Goal: Register for event/course

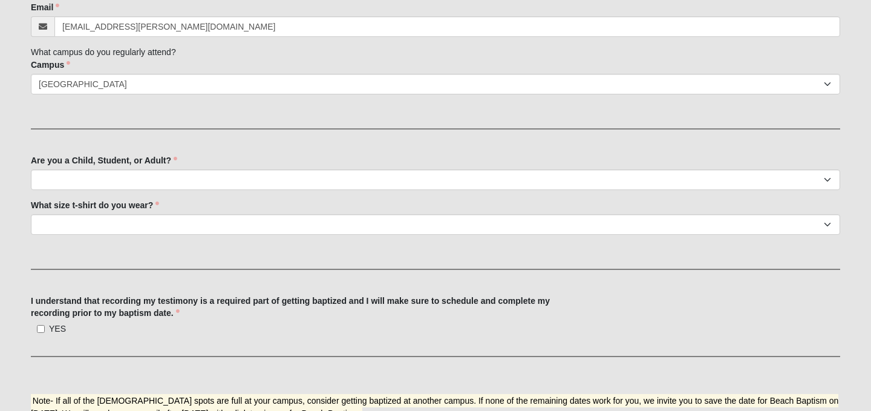
scroll to position [435, 0]
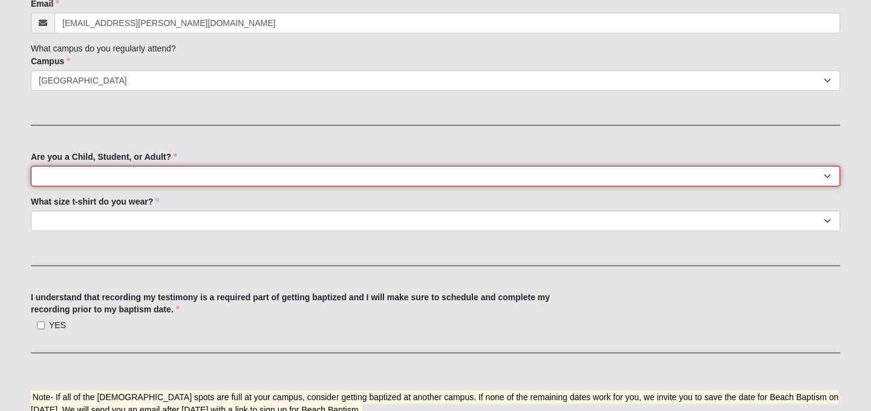
click at [123, 177] on select "Child (0-5th Grade) Student (6th-12th Grade) Adult" at bounding box center [436, 176] width 810 height 21
select select "Adult"
click at [31, 166] on select "Child (0-5th Grade) Student (6th-12th Grade) Adult" at bounding box center [436, 176] width 810 height 21
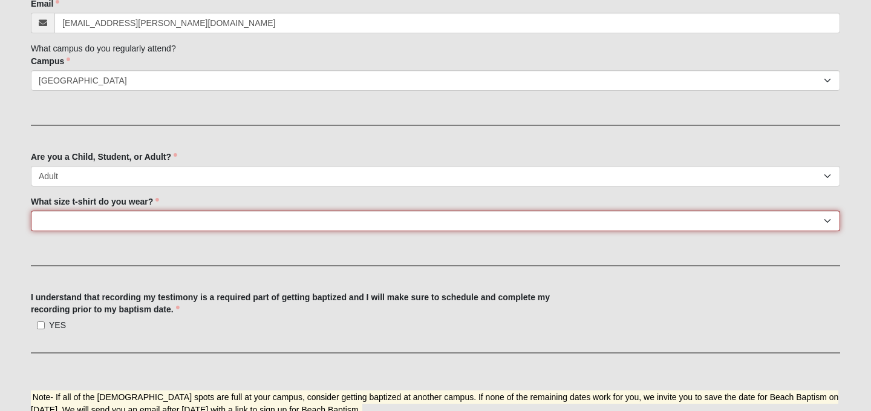
click at [123, 220] on select "Youth Small Youth Large Adult Small Adult Medium Adult Large Adult XL Adult 2XL…" at bounding box center [436, 221] width 810 height 21
click at [122, 226] on select "Youth Small Youth Large Adult Small Adult Medium Adult Large Adult XL Adult 2XL…" at bounding box center [436, 221] width 810 height 21
select select "Adult XL"
click at [31, 211] on select "Youth Small Youth Large Adult Small Adult Medium Adult Large Adult XL Adult 2XL…" at bounding box center [436, 221] width 810 height 21
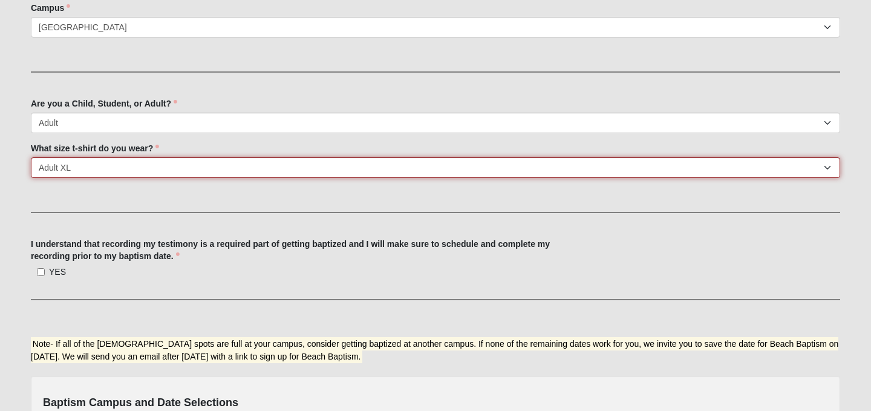
scroll to position [498, 0]
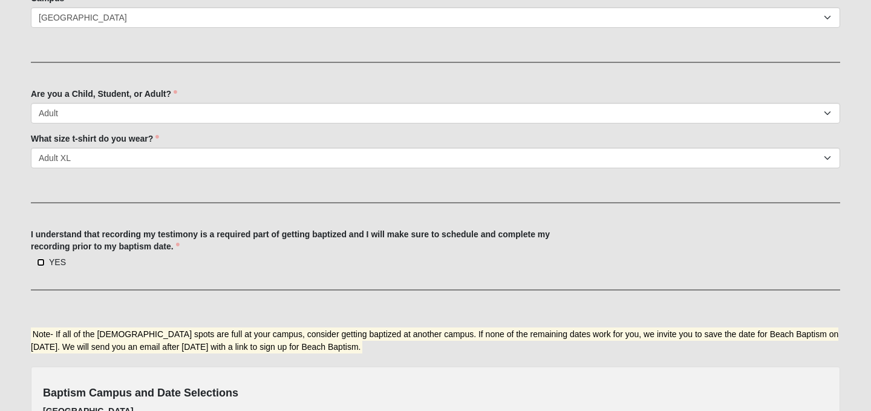
click at [44, 263] on input "YES" at bounding box center [41, 262] width 8 height 8
checkbox input "true"
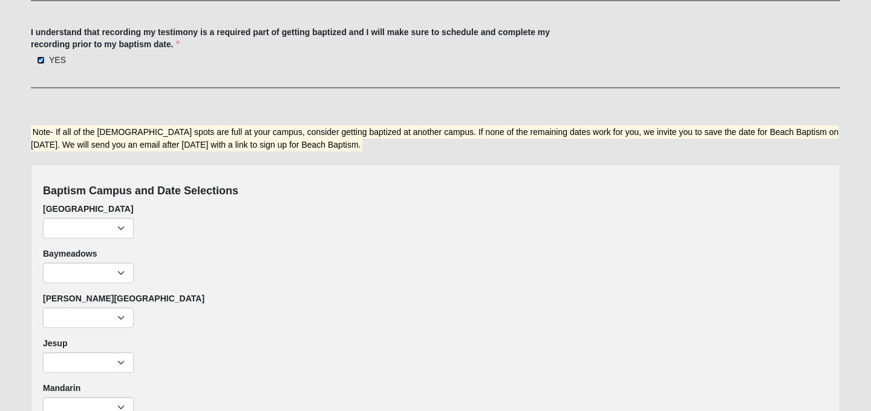
scroll to position [726, 0]
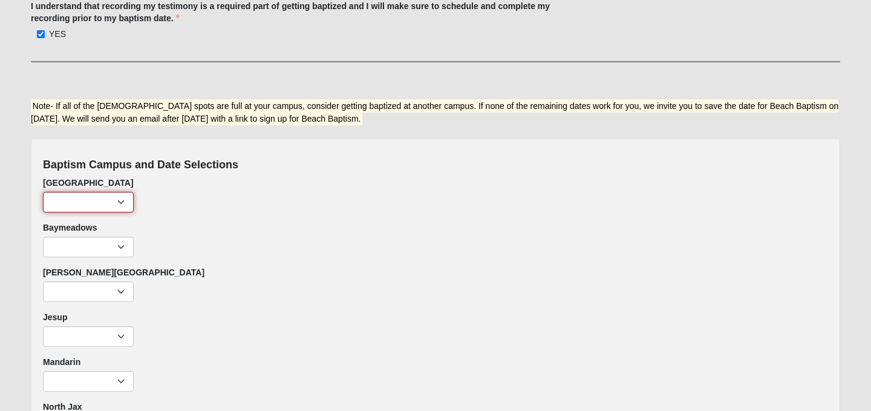
click at [110, 205] on select "[DATE]- 7:22pm (2 remaining) [DATE]- 9:00am (2 remaining) [DATE]- 11:22am (2 re…" at bounding box center [88, 202] width 91 height 21
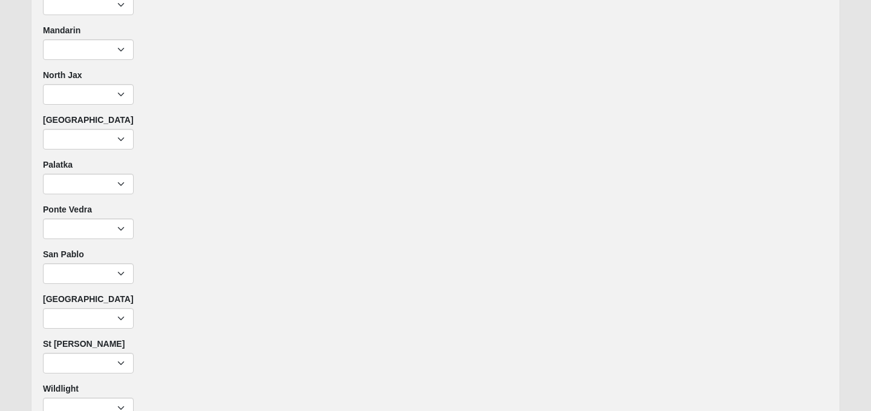
scroll to position [1164, 0]
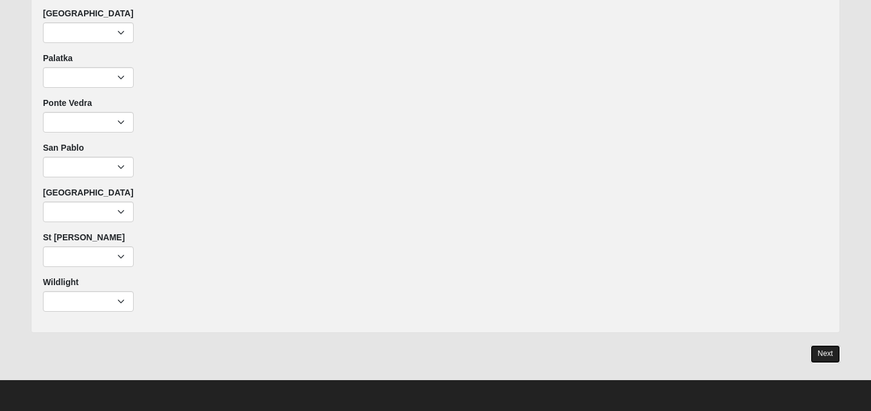
click at [816, 352] on link "Next" at bounding box center [826, 354] width 30 height 18
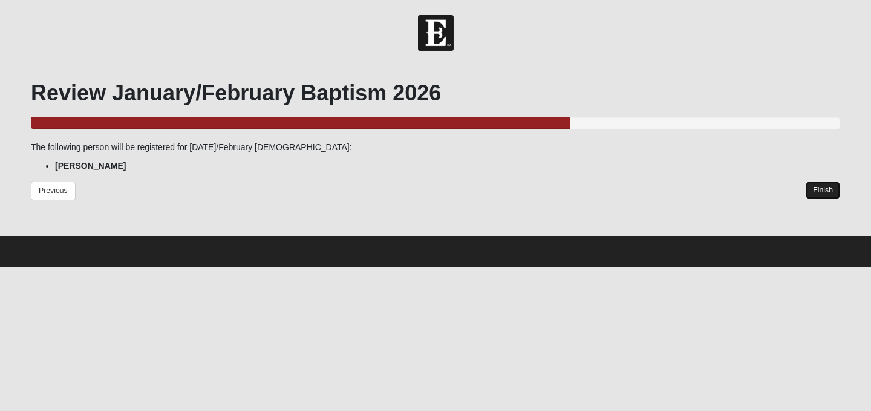
click at [814, 184] on link "Finish" at bounding box center [823, 191] width 34 height 18
